Goal: Task Accomplishment & Management: Use online tool/utility

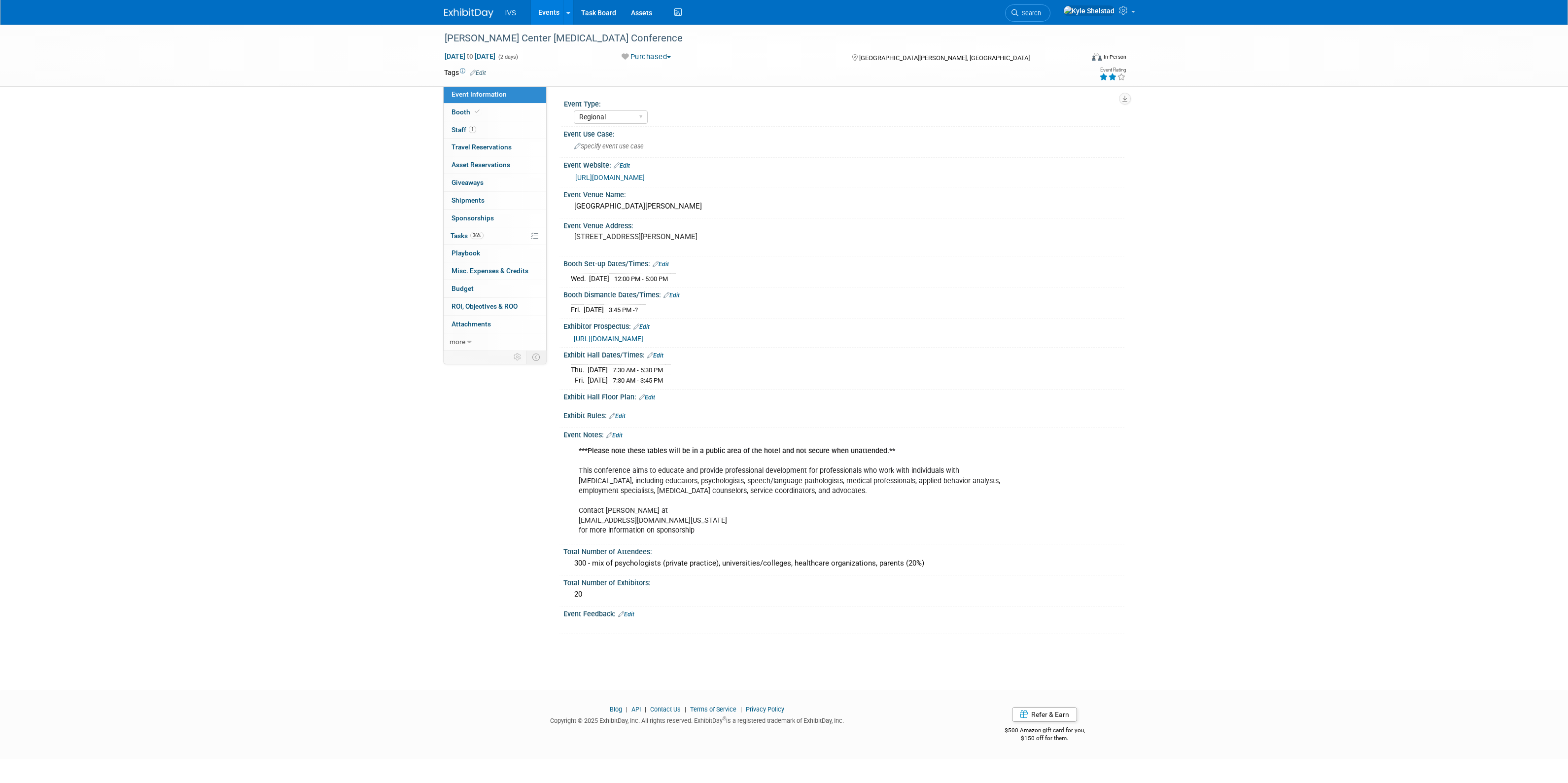
select select "Regional"
click at [552, 13] on link "Events" at bounding box center [548, 12] width 36 height 24
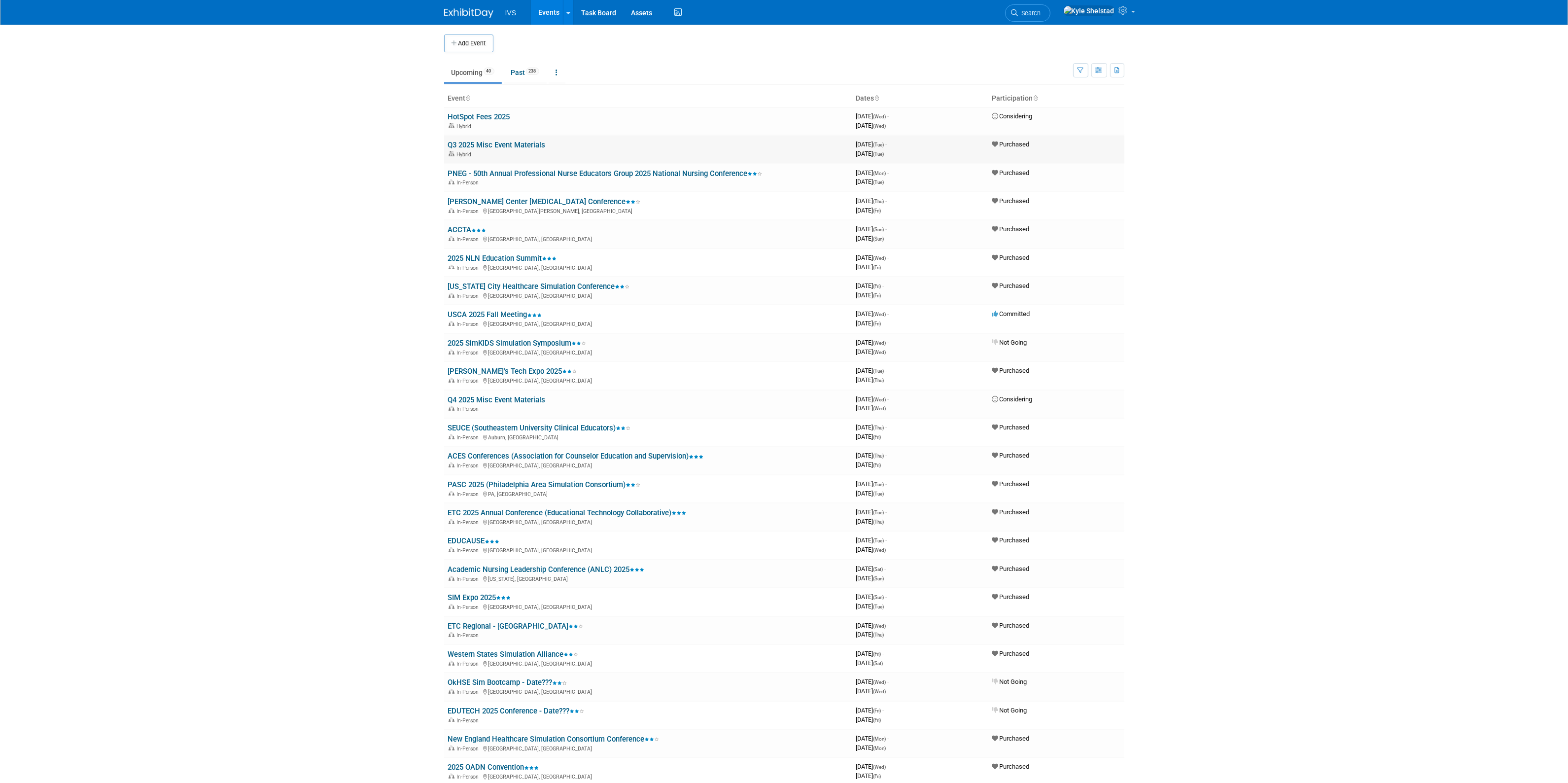
click at [487, 144] on link "Q3 2025 Misc Event Materials" at bounding box center [497, 145] width 97 height 9
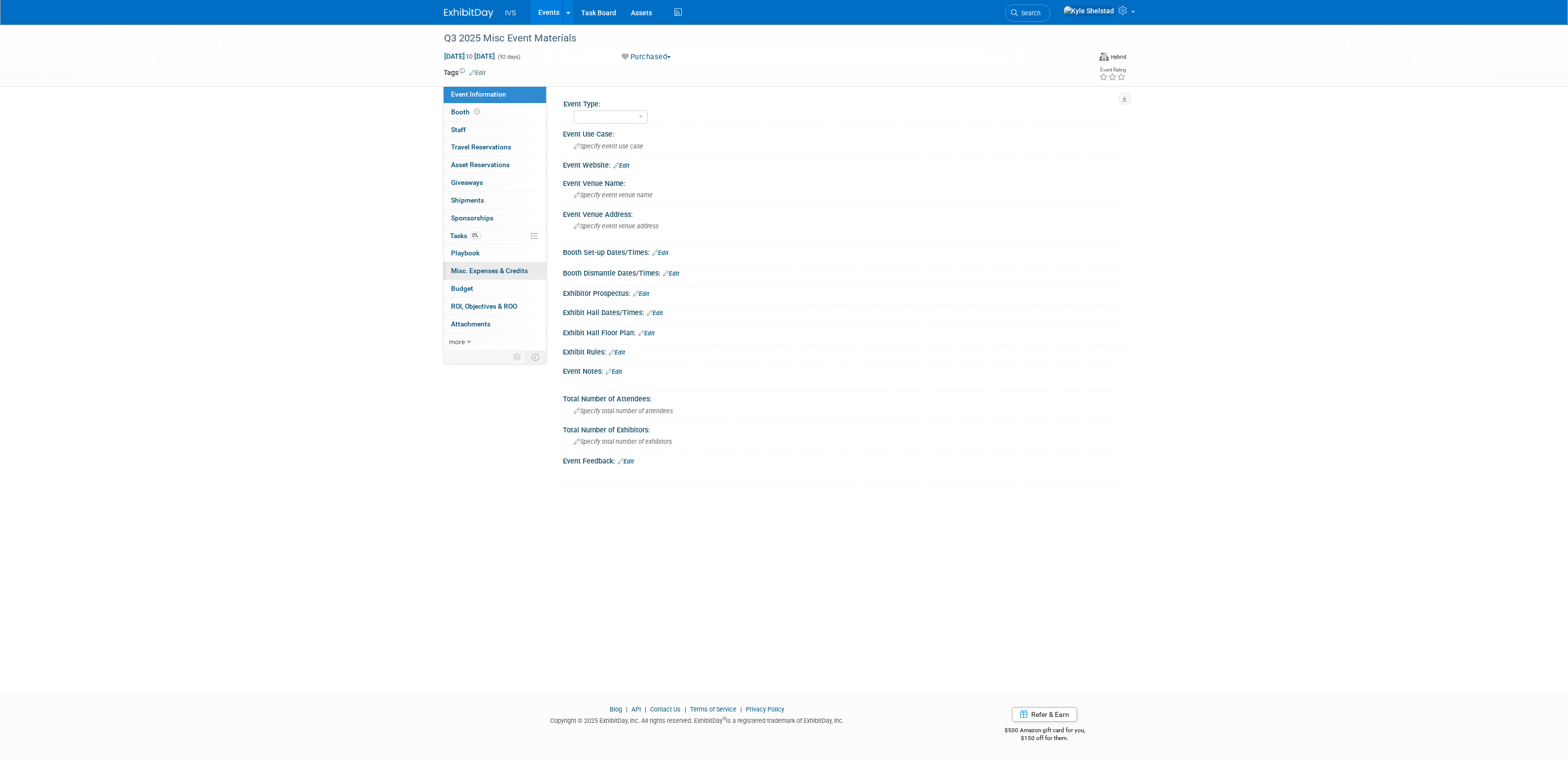
click at [503, 273] on span "Misc. Expenses & Credits 0" at bounding box center [490, 270] width 77 height 8
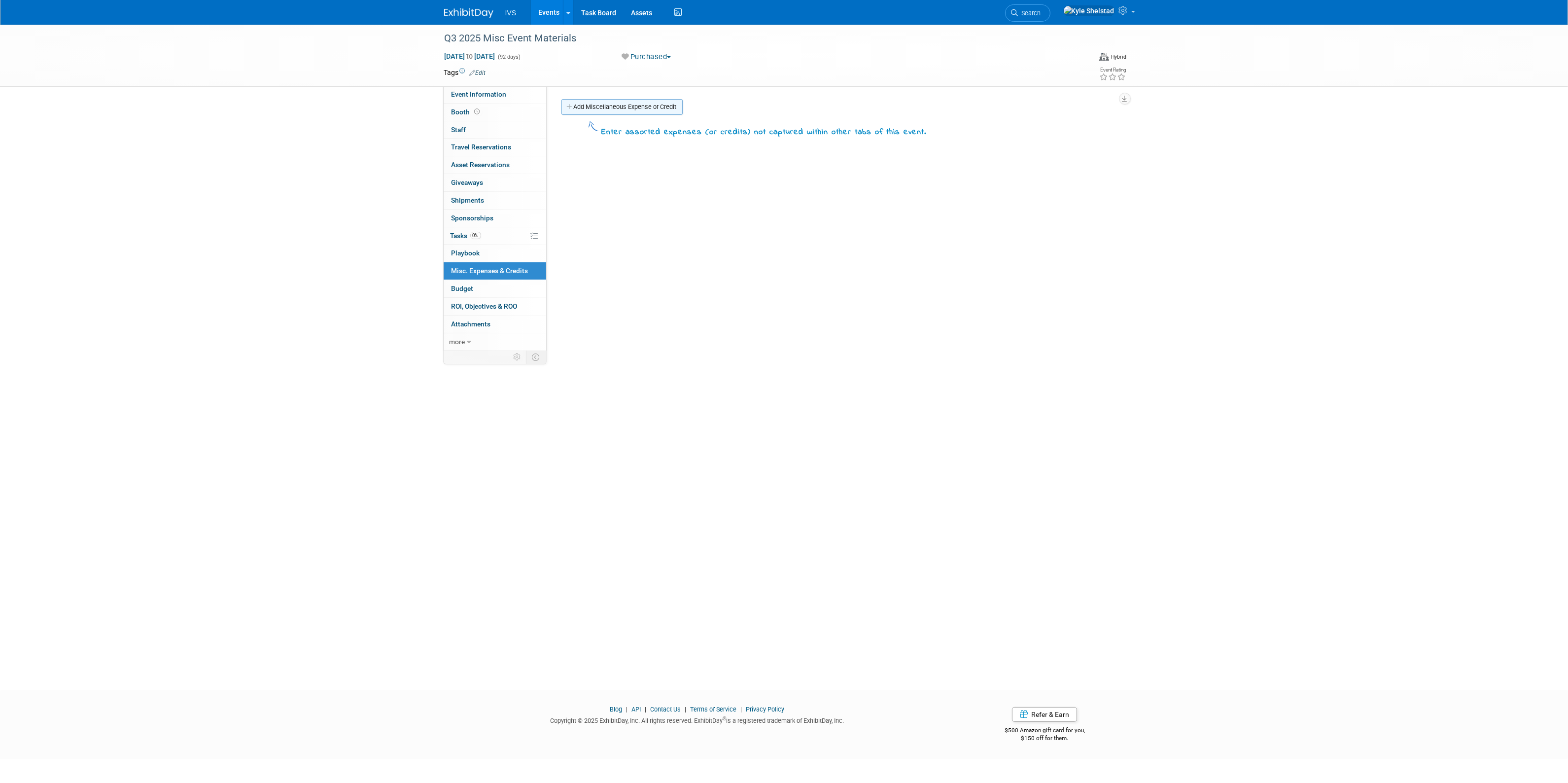
click at [640, 108] on link "Add Miscellaneous Expense or Credit" at bounding box center [621, 107] width 121 height 16
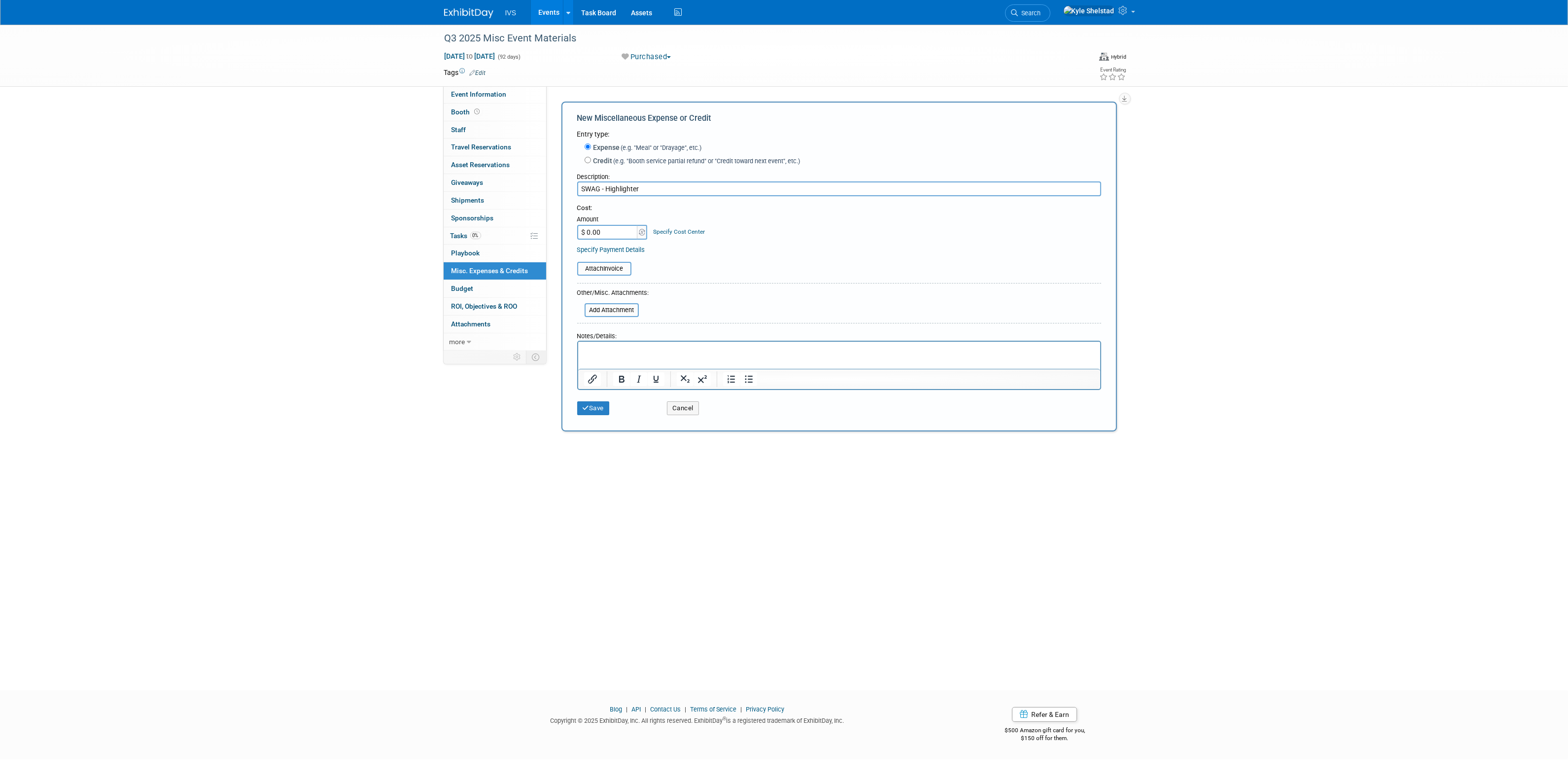
type input "SWAG - Highlighter"
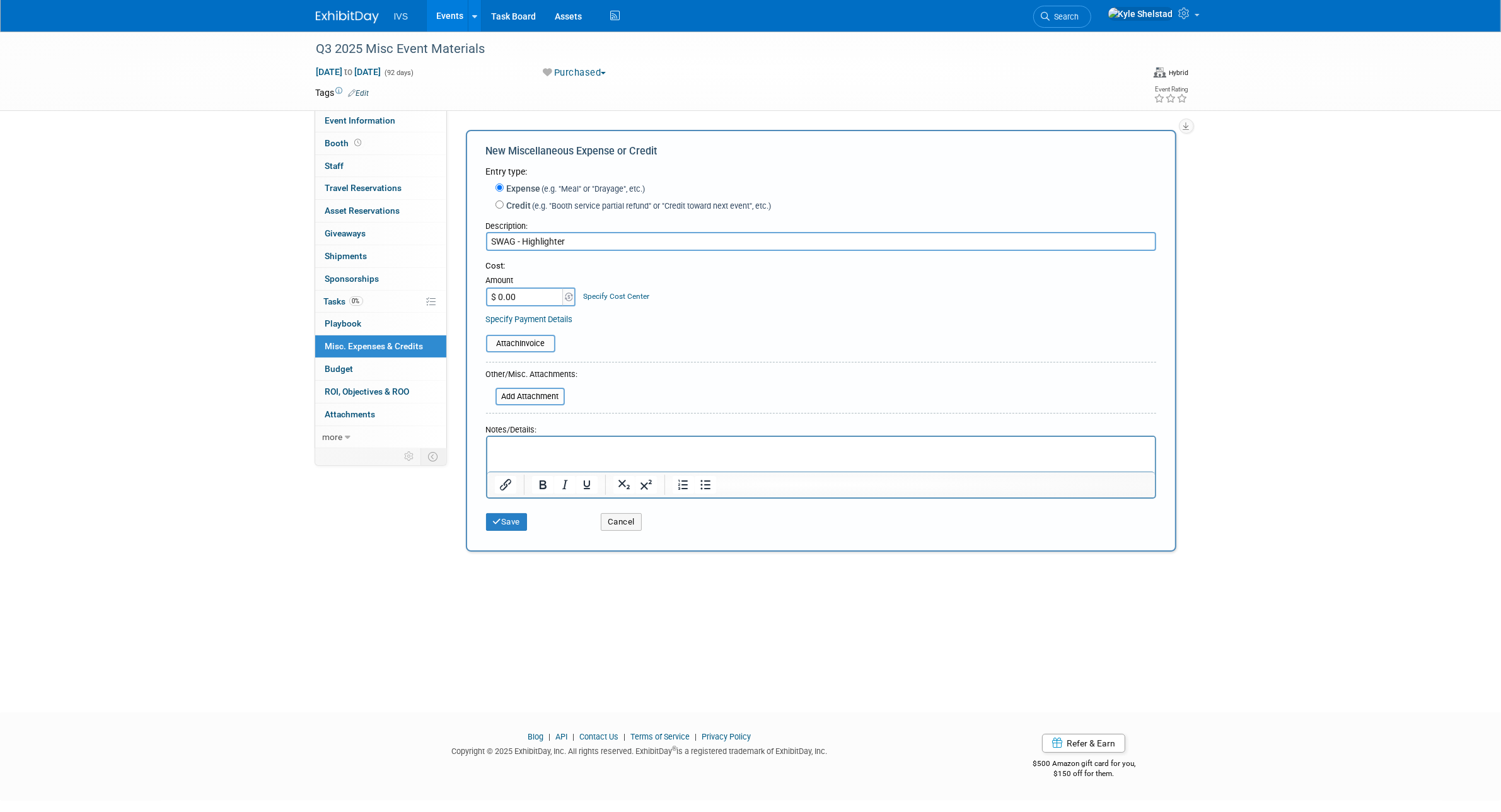
click at [515, 303] on input "$ 0.00" at bounding box center [525, 297] width 79 height 19
type input "$ 3,392.00"
click at [508, 528] on button "Save" at bounding box center [506, 522] width 41 height 18
